Goal: Transaction & Acquisition: Book appointment/travel/reservation

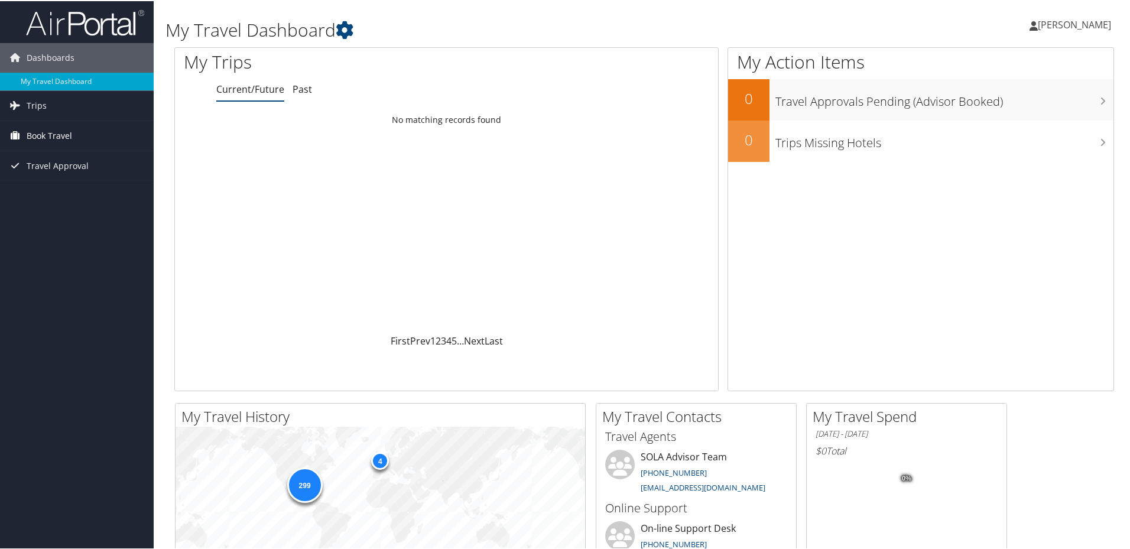
click at [53, 135] on span "Book Travel" at bounding box center [50, 135] width 46 height 30
click at [90, 179] on link "Book/Manage Online Trips" at bounding box center [77, 176] width 154 height 18
